Goal: Book appointment/travel/reservation

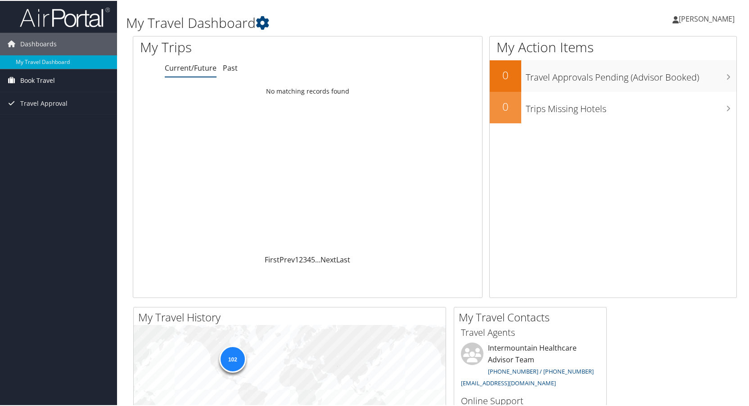
click at [38, 77] on span "Book Travel" at bounding box center [37, 79] width 35 height 23
click at [47, 98] on link "Approval Request (Beta)" at bounding box center [58, 98] width 117 height 14
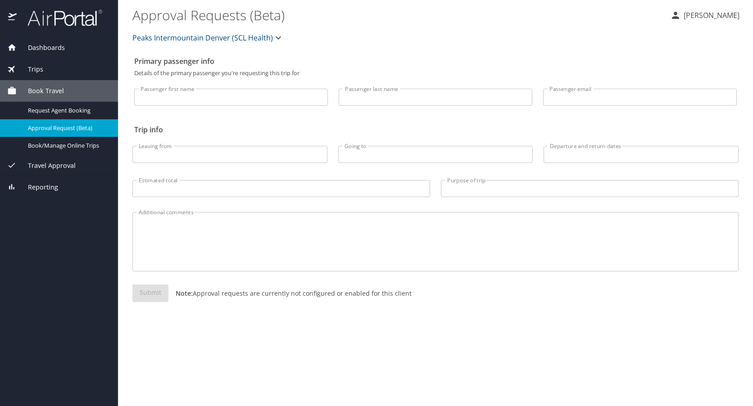
click at [47, 90] on span "Book Travel" at bounding box center [40, 91] width 47 height 10
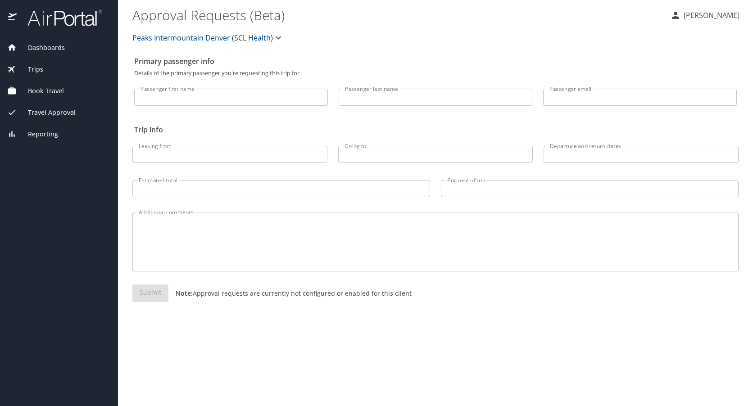
click at [43, 91] on span "Book Travel" at bounding box center [40, 91] width 47 height 10
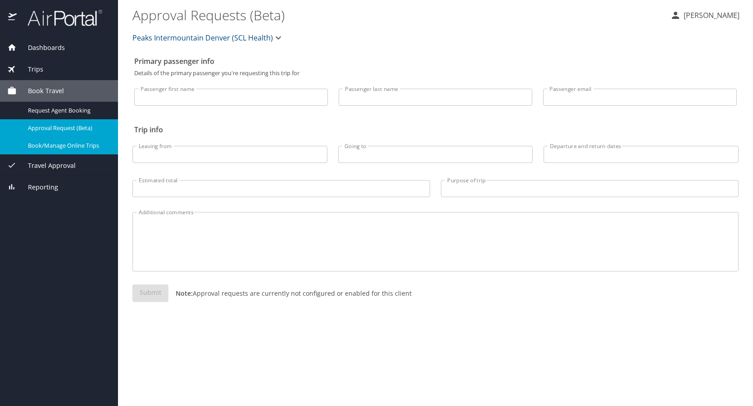
click at [39, 140] on link "Book/Manage Online Trips" at bounding box center [59, 146] width 118 height 18
